Goal: Navigation & Orientation: Find specific page/section

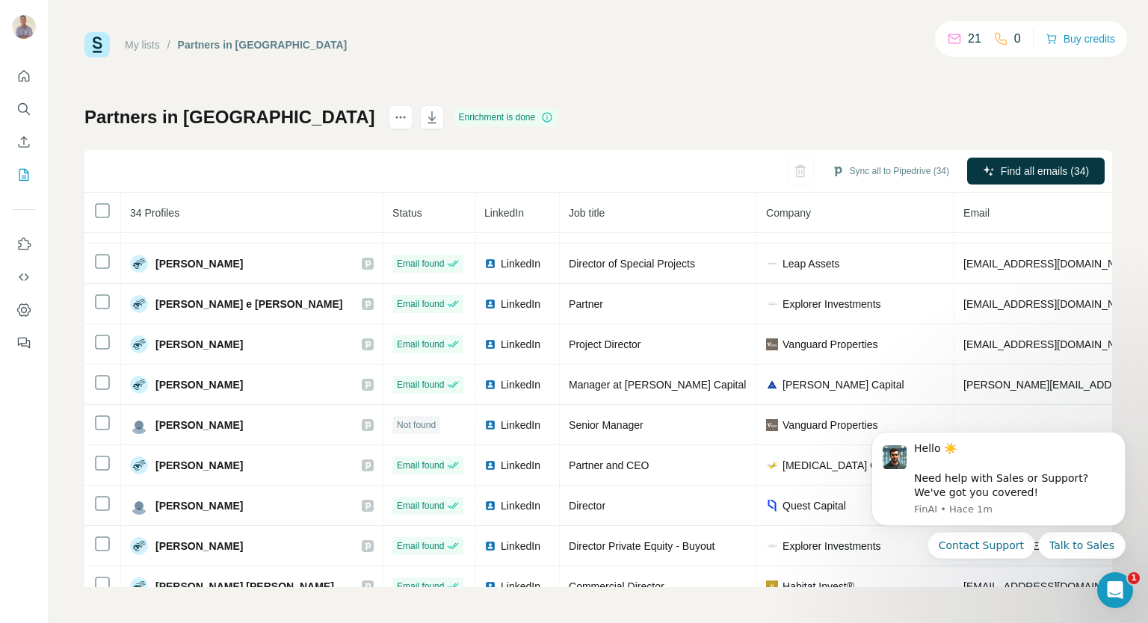
scroll to position [455, 0]
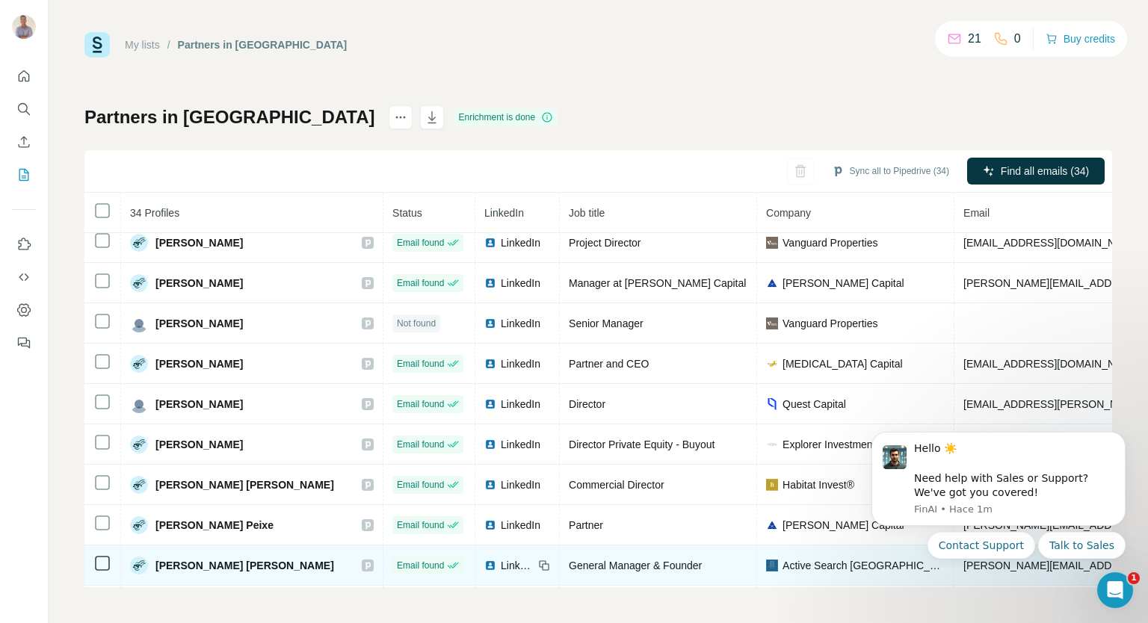
click at [501, 562] on span "LinkedIn" at bounding box center [517, 565] width 33 height 15
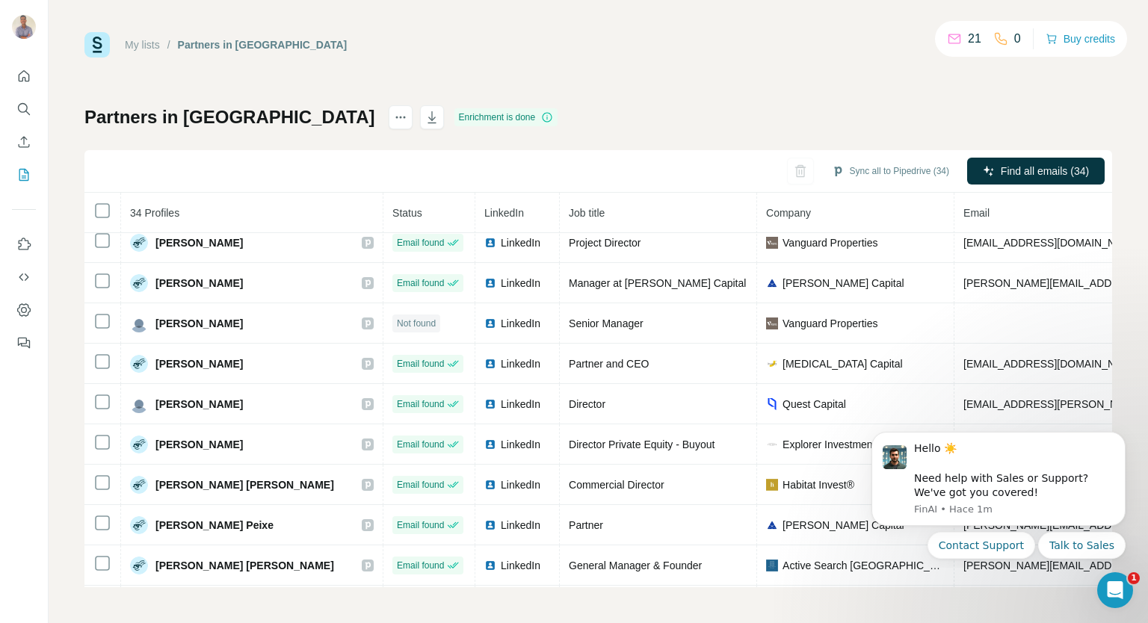
click at [1112, 360] on div "My lists / Partners in Portugal 21 0 Buy credits Partners in Portugal Enrichmen…" at bounding box center [599, 311] width 1100 height 623
click at [147, 45] on link "My lists" at bounding box center [142, 45] width 35 height 12
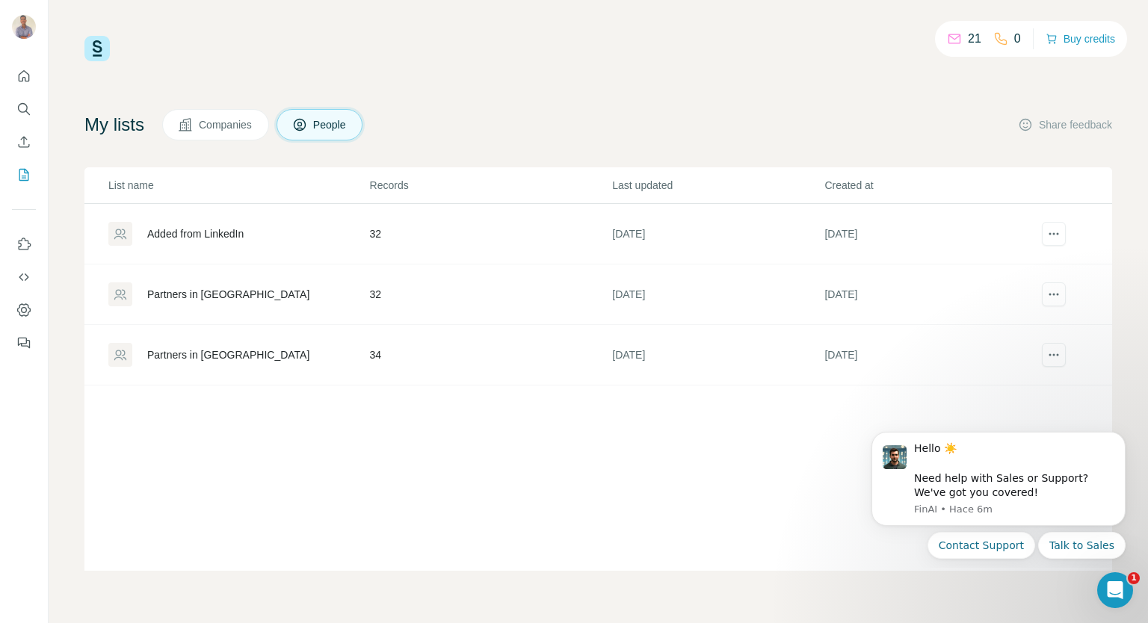
click at [192, 357] on div "Partners in Portugal" at bounding box center [228, 355] width 162 height 15
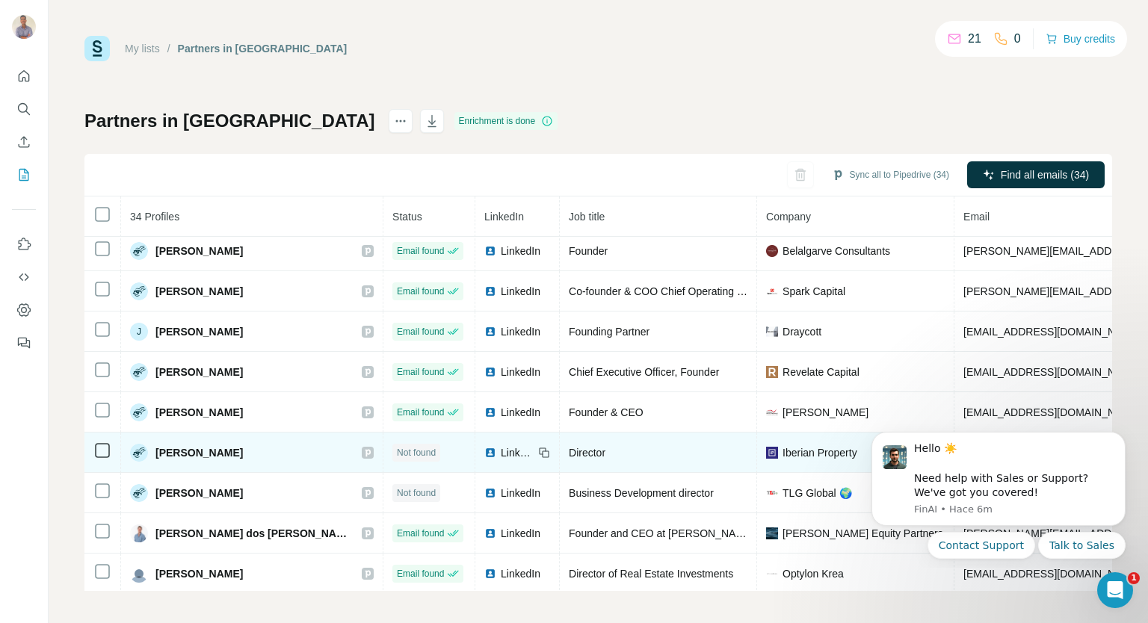
scroll to position [4, 0]
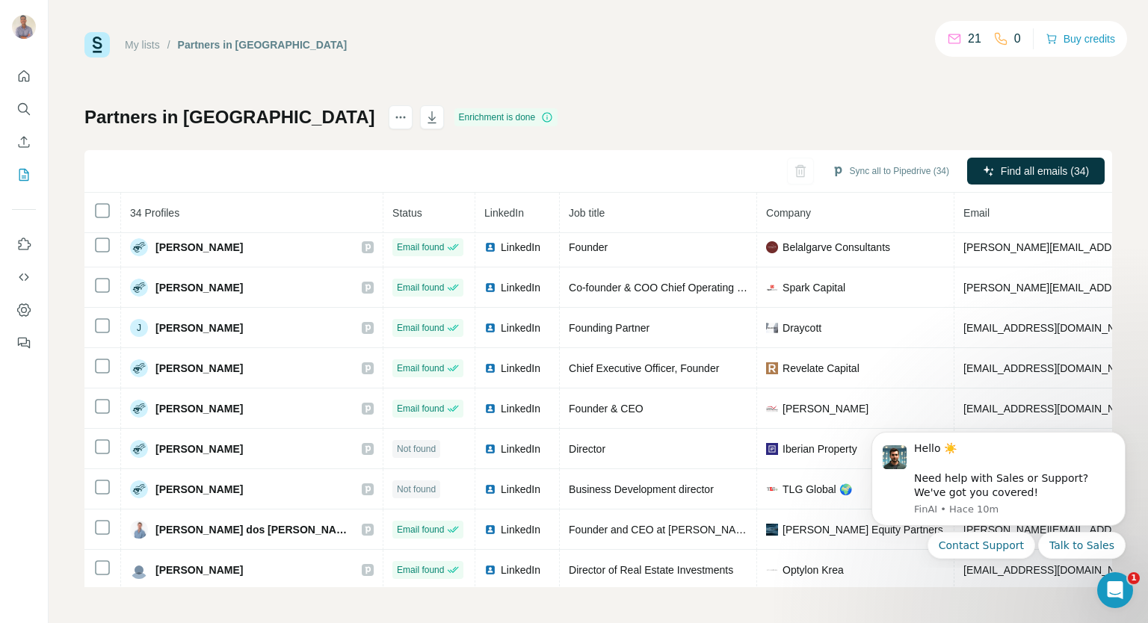
click at [133, 35] on div "My lists / Partners in Portugal" at bounding box center [215, 44] width 262 height 25
click at [145, 46] on link "My lists" at bounding box center [142, 45] width 35 height 12
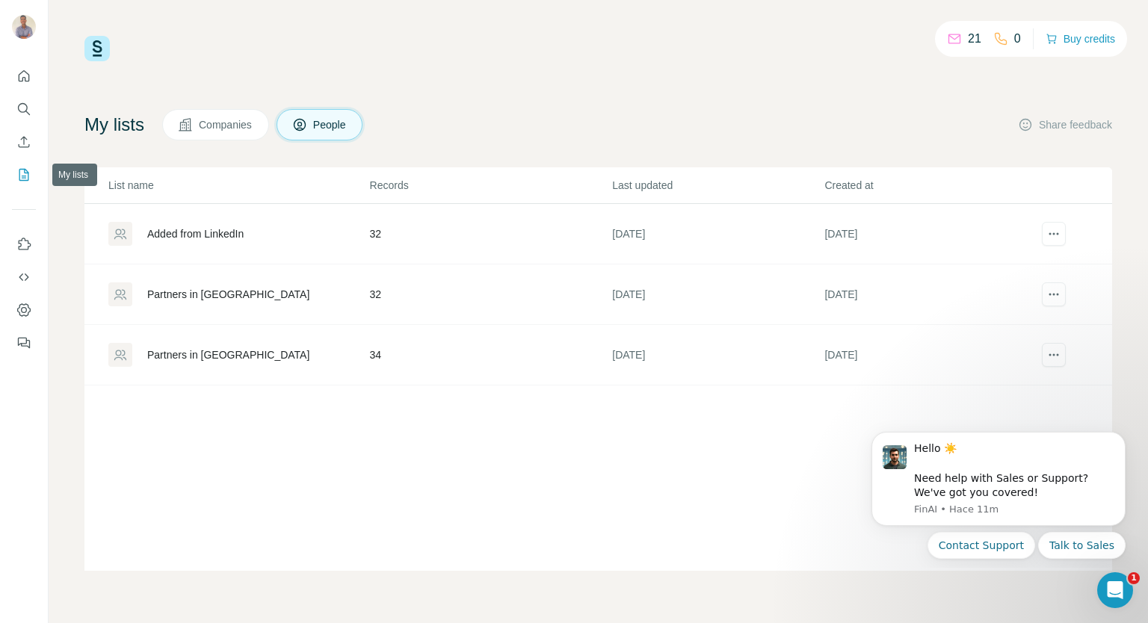
click at [20, 174] on icon "My lists" at bounding box center [23, 174] width 15 height 15
click at [194, 355] on div "Partners in Portugal" at bounding box center [228, 355] width 162 height 15
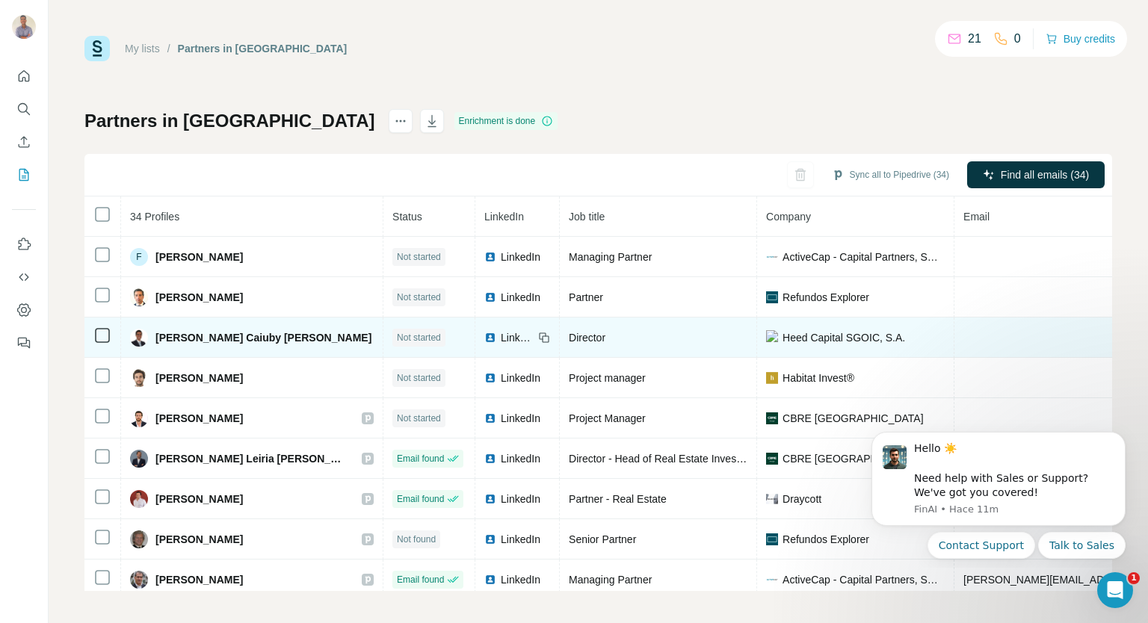
drag, startPoint x: 194, startPoint y: 359, endPoint x: 174, endPoint y: 356, distance: 20.4
click at [174, 356] on td "Gustavo Caiuby Guimarães" at bounding box center [252, 338] width 262 height 40
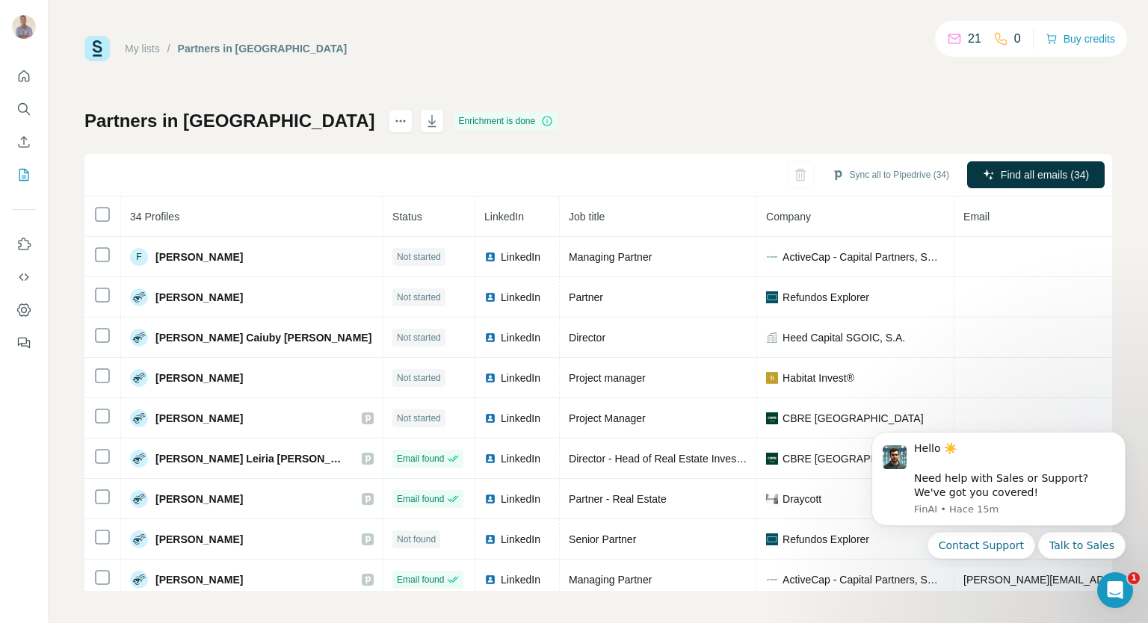
click at [144, 49] on link "My lists" at bounding box center [142, 49] width 35 height 12
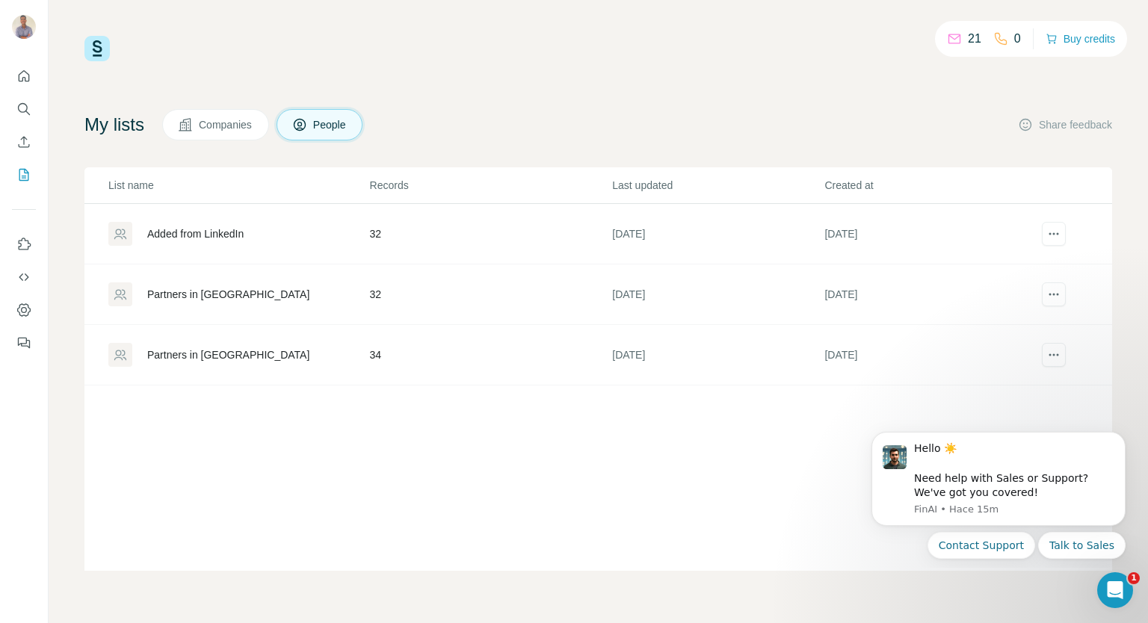
click at [181, 355] on div "Partners in Portugal" at bounding box center [228, 355] width 162 height 15
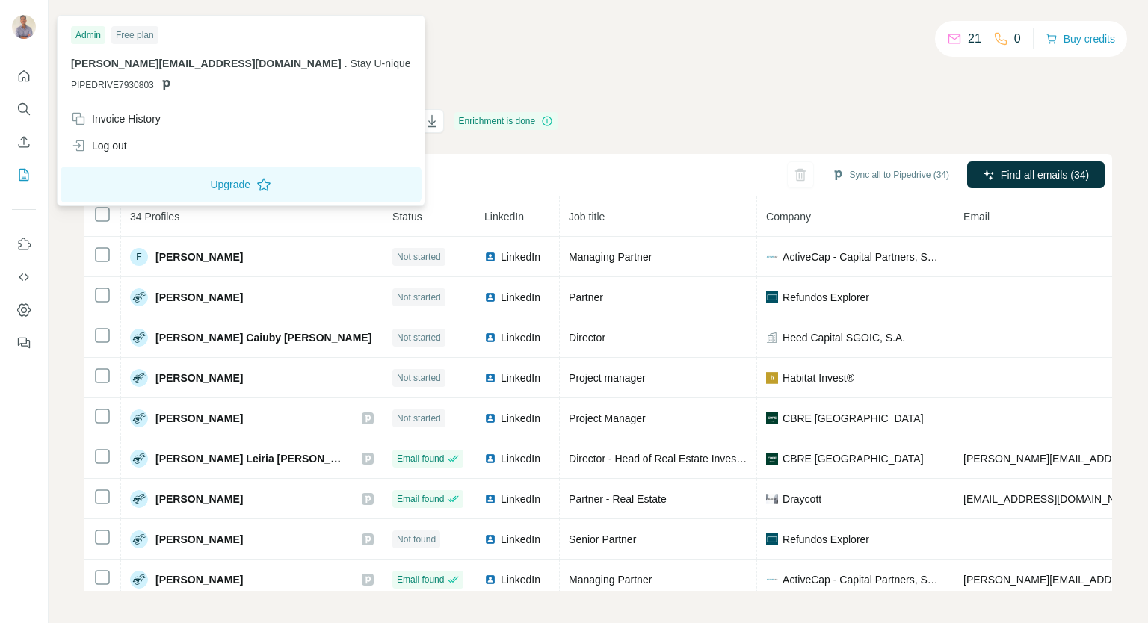
click at [16, 28] on img at bounding box center [24, 27] width 24 height 24
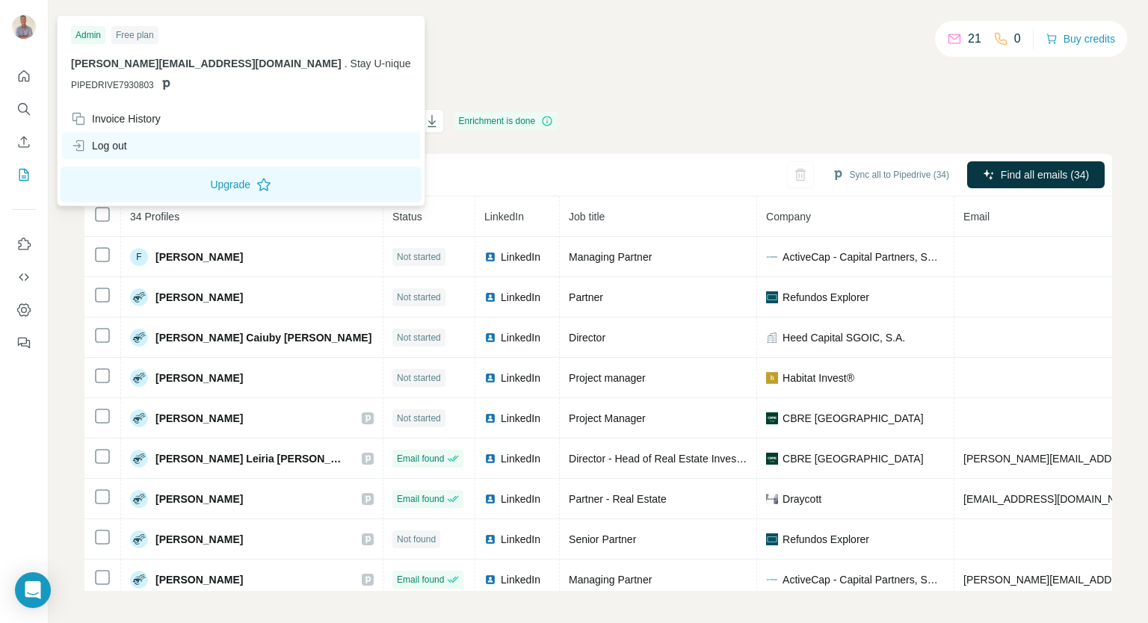
click at [99, 144] on div "Log out" at bounding box center [99, 145] width 56 height 15
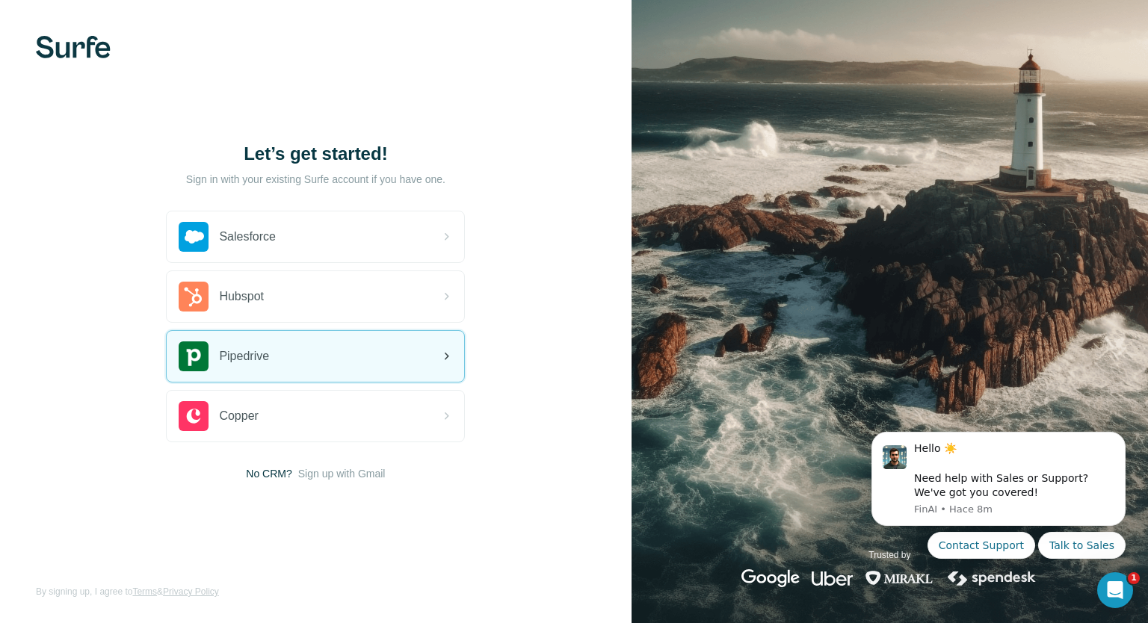
click at [266, 356] on span "Pipedrive" at bounding box center [244, 357] width 50 height 18
